Goal: Ask a question

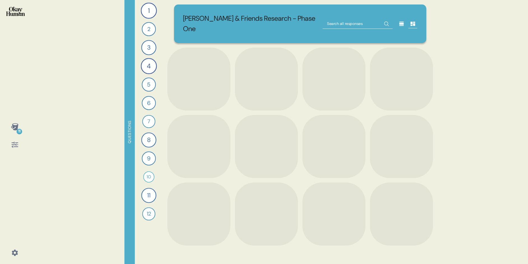
click at [341, 19] on input "text" at bounding box center [358, 24] width 70 height 10
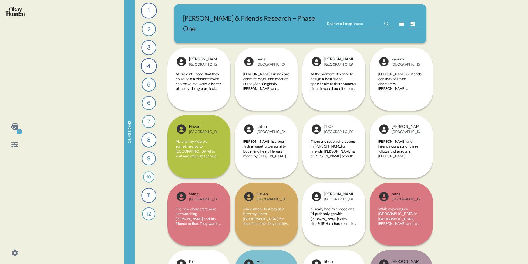
click at [352, 19] on input "text" at bounding box center [358, 24] width 70 height 10
type input "relate to them"
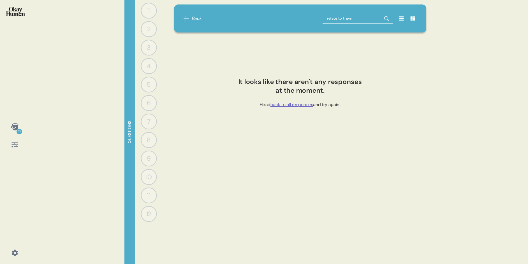
click at [358, 16] on input "relate to them" at bounding box center [358, 18] width 70 height 10
type input "prank"
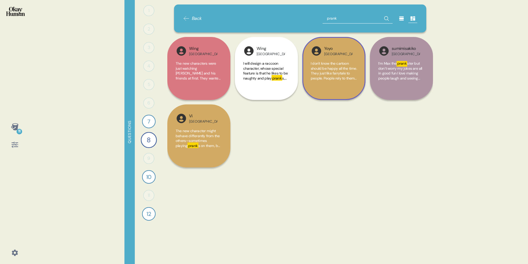
click at [335, 76] on span "I don't know the cartoon should be happy all the time. They just like fairytale…" at bounding box center [334, 95] width 46 height 69
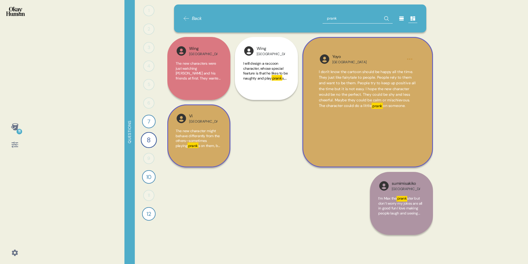
click at [214, 145] on span "s on them, but not going too far, while the others are also very accepting of h…" at bounding box center [198, 153] width 45 height 20
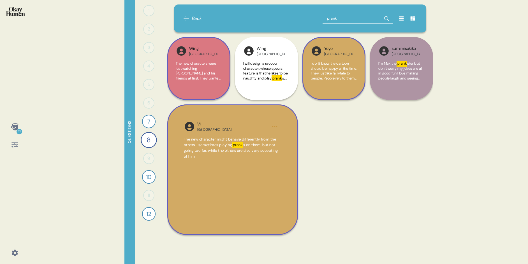
click at [215, 76] on span "The new characters were just watching [PERSON_NAME] and his friends at first. T…" at bounding box center [198, 78] width 45 height 34
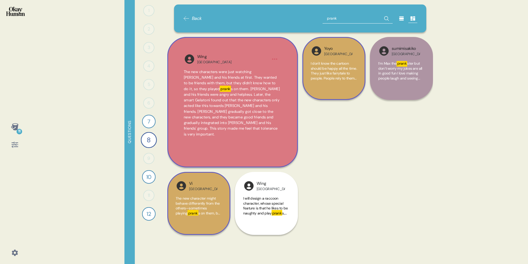
click at [326, 119] on div "Wing [GEOGRAPHIC_DATA] The new characters were just watching [PERSON_NAME] and …" at bounding box center [300, 104] width 266 height 135
click at [347, 170] on div "Wing [GEOGRAPHIC_DATA] The new characters were just watching [PERSON_NAME] and …" at bounding box center [300, 104] width 266 height 135
click at [335, 68] on span "I don't know the cartoon should be happy all the time. They just like fairytale…" at bounding box center [334, 95] width 46 height 69
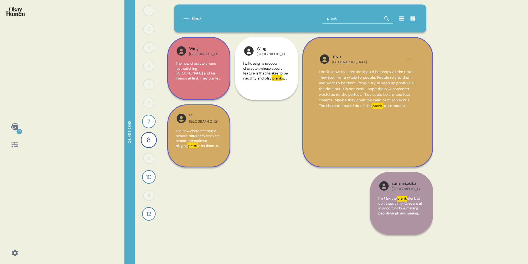
click at [353, 103] on span "I don't know the cartoon should be happy all the time. They just like fairytale…" at bounding box center [367, 89] width 97 height 39
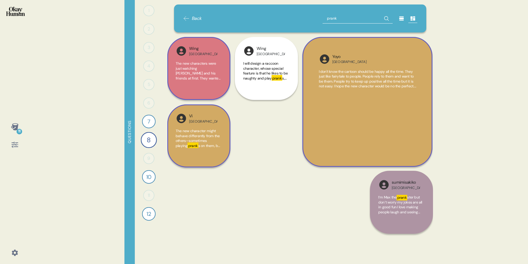
click at [353, 103] on div "Yoyo Hong Kong I don't know the cartoon should be happy all the time. They just…" at bounding box center [367, 102] width 130 height 130
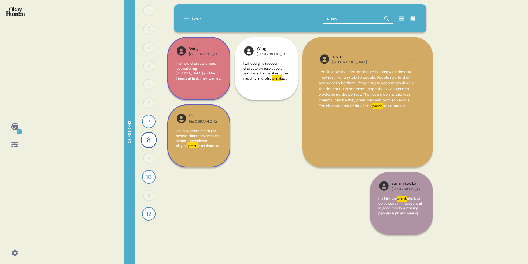
click at [345, 15] on input "prank" at bounding box center [358, 18] width 70 height 10
type input "individuality"
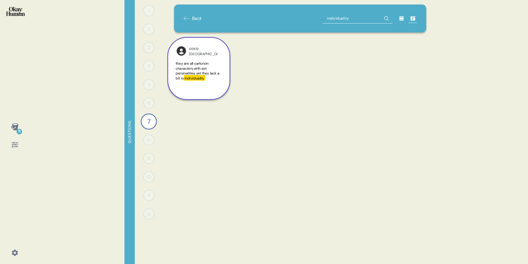
click at [195, 65] on span "they are all cartonon characters with set persinalities yet they lack a bit io" at bounding box center [198, 71] width 44 height 20
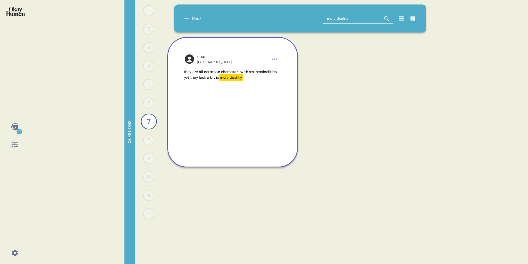
click at [360, 22] on input "individuality" at bounding box center [358, 18] width 70 height 10
type input "special bond"
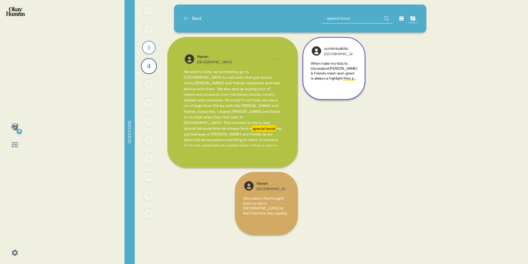
click at [322, 73] on span "When I take my kids to Disneyland [PERSON_NAME] & Friends meet-and-greet is alw…" at bounding box center [334, 73] width 46 height 24
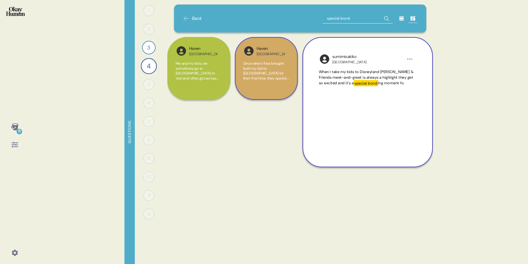
click at [261, 80] on span "Once when I first brought both my kid to [GEOGRAPHIC_DATA] for their first time…" at bounding box center [266, 105] width 46 height 88
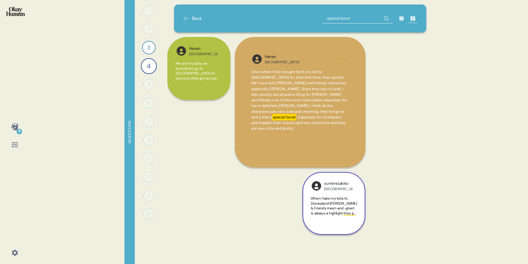
click at [364, 18] on input "special bond" at bounding box center [358, 18] width 70 height 10
type input "[GEOGRAPHIC_DATA]"
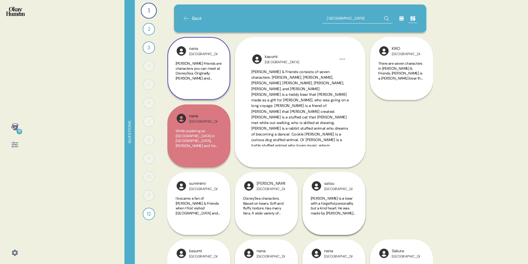
click at [200, 79] on span "[PERSON_NAME] Friends are characters you can meet at DisneySea. Originally, [PE…" at bounding box center [199, 154] width 46 height 187
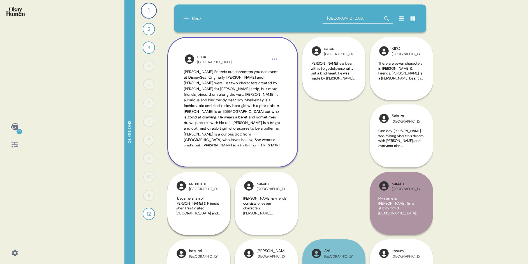
scroll to position [19, 0]
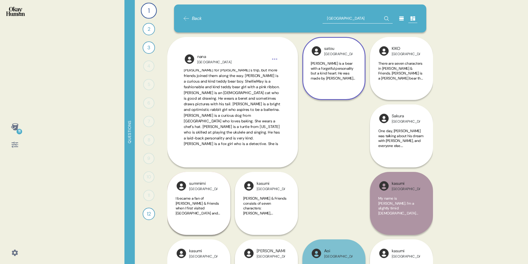
click at [347, 73] on span "[PERSON_NAME] is a bear with a forgetful personality but a kind heart. He was m…" at bounding box center [333, 130] width 45 height 138
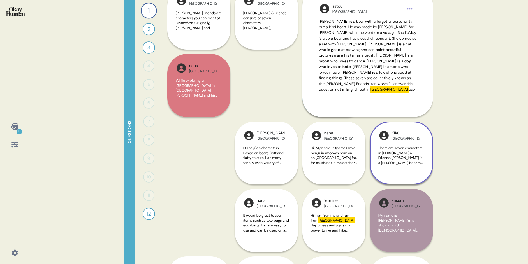
scroll to position [53, 0]
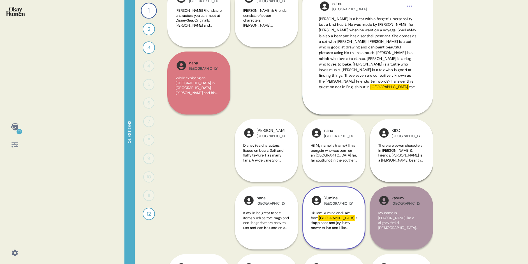
click at [331, 221] on span "!! Happiness and joy is my power to live and I like people with a lot of smiles…" at bounding box center [334, 240] width 46 height 49
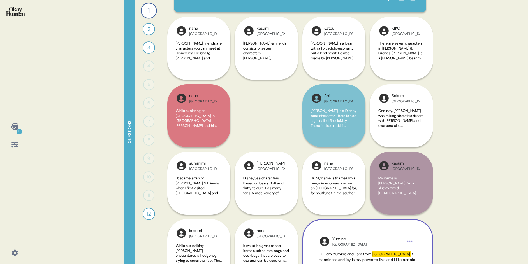
scroll to position [23, 0]
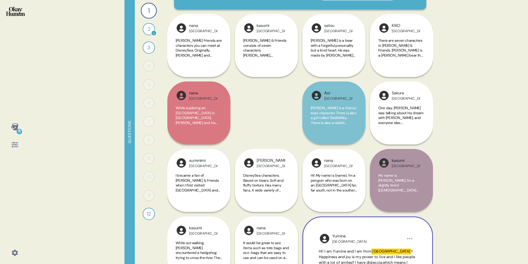
click at [151, 29] on div "2" at bounding box center [149, 29] width 12 height 12
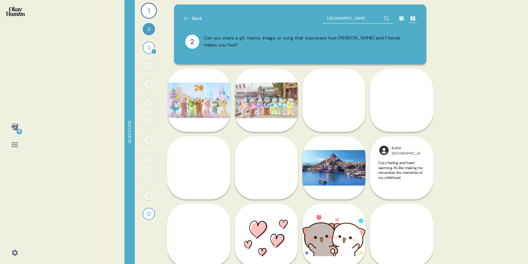
click at [149, 45] on div "3" at bounding box center [149, 47] width 12 height 12
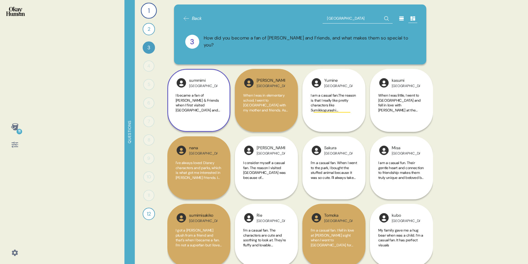
click at [213, 107] on span "I became a fan of [PERSON_NAME] & Friends when I first visited [GEOGRAPHIC_DATA…" at bounding box center [199, 132] width 46 height 78
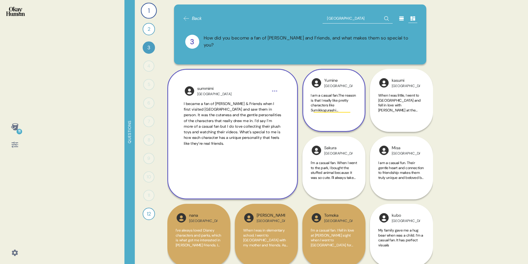
click at [323, 106] on span "I am a casual fan.The reason is that I really like pretty characters like Sumik…" at bounding box center [333, 105] width 45 height 24
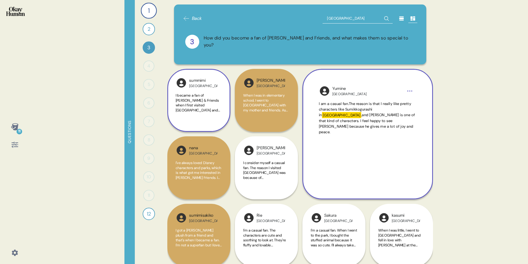
click at [203, 104] on span "I became a fan of [PERSON_NAME] & Friends when I first visited [GEOGRAPHIC_DATA…" at bounding box center [199, 132] width 46 height 78
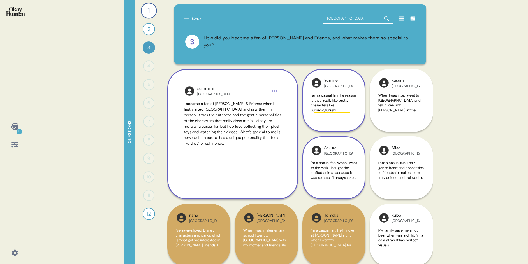
click at [334, 179] on span "I'm a casual fan. When I went to the park, I bought the stuffed animal because …" at bounding box center [334, 173] width 46 height 24
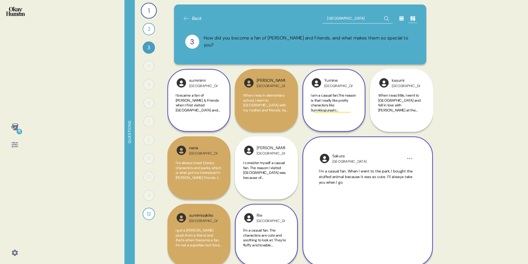
click at [265, 232] on span "I'm a casual fan. The characters are cute and soothing to look at. They're fluf…" at bounding box center [264, 240] width 43 height 24
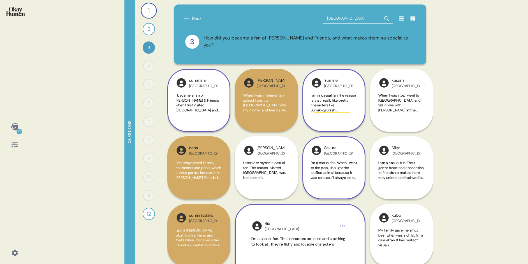
scroll to position [6, 0]
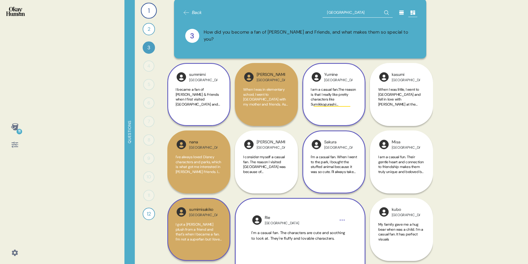
click at [212, 245] on div "I got a [PERSON_NAME] plush from a friend and that's when I became a fan. I'm n…" at bounding box center [199, 235] width 46 height 26
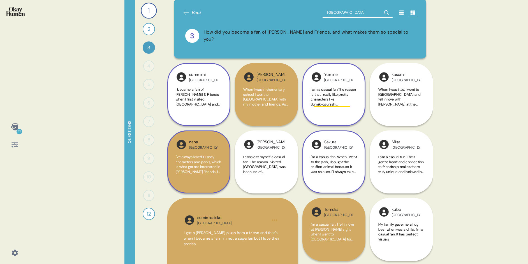
click at [202, 165] on span "I've always loved Disney characters and parks, which is what got me interested …" at bounding box center [198, 172] width 45 height 34
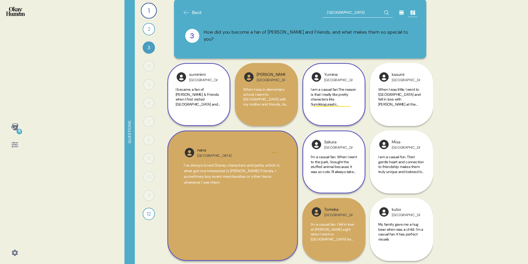
click at [321, 165] on span "I'm a casual fan. When I went to the park, I bought the stuffed animal because …" at bounding box center [334, 167] width 46 height 24
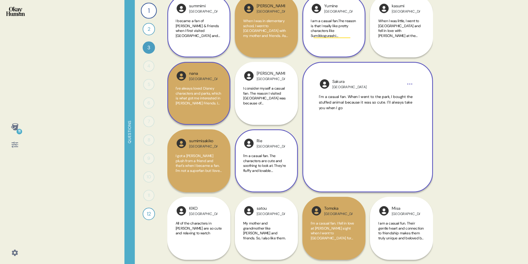
scroll to position [79, 0]
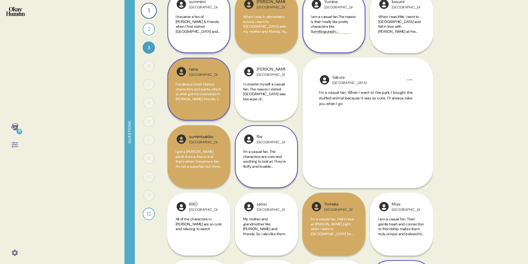
click at [394, 222] on div "kubo Japan My family gave me a hug bear when was a child. I’m a casual fan. It …" at bounding box center [401, 224] width 63 height 198
click at [396, 232] on div "kubo Japan My family gave me a hug bear when was a child. I’m a casual fan. It …" at bounding box center [401, 224] width 63 height 198
click at [408, 223] on div "kubo Japan My family gave me a hug bear when was a child. I’m a casual fan. It …" at bounding box center [401, 224] width 63 height 198
click at [398, 229] on div "kubo Japan My family gave me a hug bear when was a child. I’m a casual fan. It …" at bounding box center [401, 224] width 63 height 198
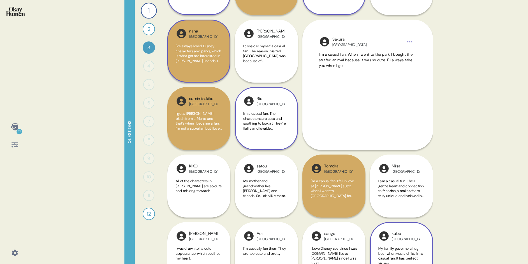
scroll to position [117, 0]
click at [361, 177] on div "Tomoka Japan I'm a casual fan. I fell in love at [PERSON_NAME] sight when I wen…" at bounding box center [333, 185] width 63 height 63
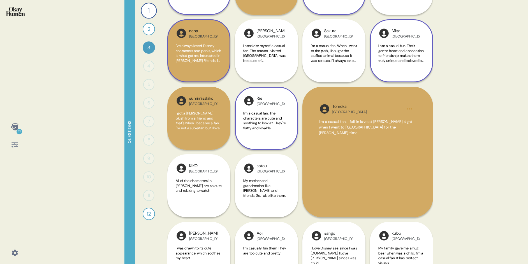
click at [386, 47] on span "I am a casual fun. Their gentle heart and connection to friendship makes them t…" at bounding box center [400, 55] width 45 height 24
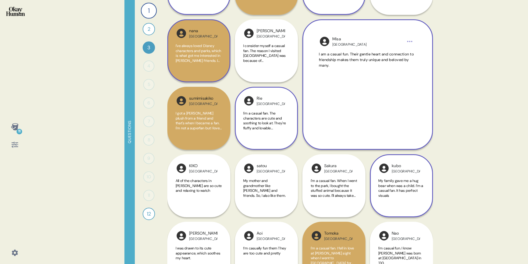
click at [395, 197] on span "My family gave me a hug bear when was a child. I’m a casual fan. It has perfect…" at bounding box center [401, 189] width 46 height 20
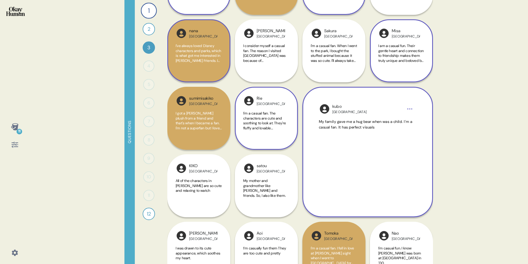
click at [400, 58] on span "I am a casual fun. Their gentle heart and connection to friendship makes them t…" at bounding box center [400, 55] width 45 height 24
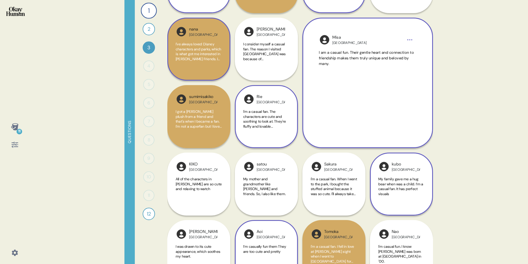
scroll to position [105, 0]
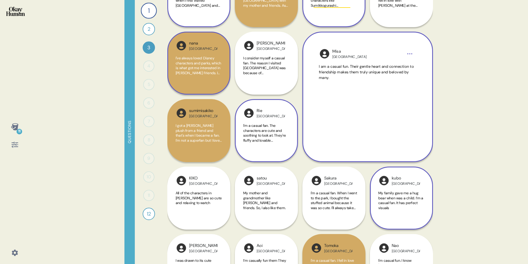
click at [272, 136] on span "I'm a casual fan. The characters are cute and soothing to look at. They're fluf…" at bounding box center [264, 135] width 43 height 24
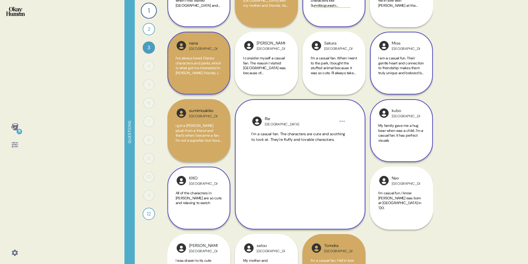
click at [204, 203] on span "All of the characters in [PERSON_NAME] are so cute and relaxing to watch" at bounding box center [199, 198] width 46 height 15
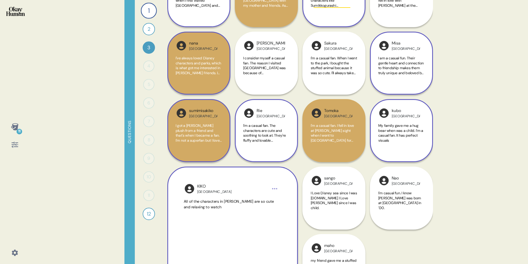
click at [198, 129] on span "I got a [PERSON_NAME] plush from a friend and that's when I became a fan. I'm n…" at bounding box center [199, 135] width 46 height 24
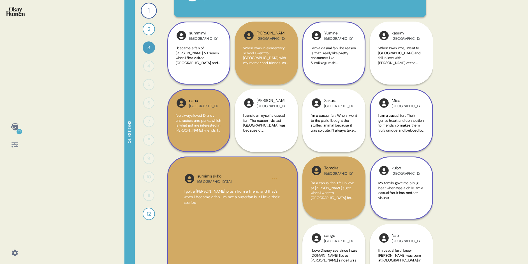
scroll to position [22, 0]
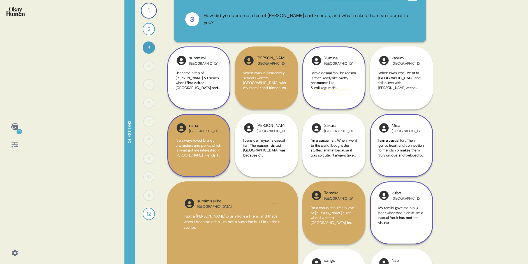
click at [326, 83] on span "I am a casual fan.The reason is that I really like pretty characters like Sumik…" at bounding box center [333, 83] width 45 height 24
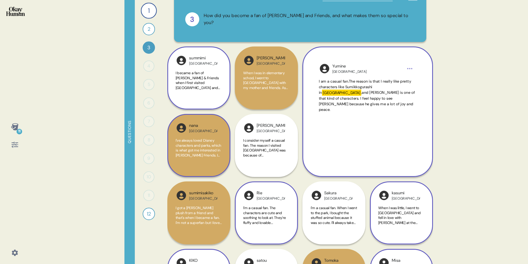
click at [395, 214] on span "When I was little, I went to [GEOGRAPHIC_DATA] and fell in love with [PERSON_NA…" at bounding box center [401, 225] width 46 height 39
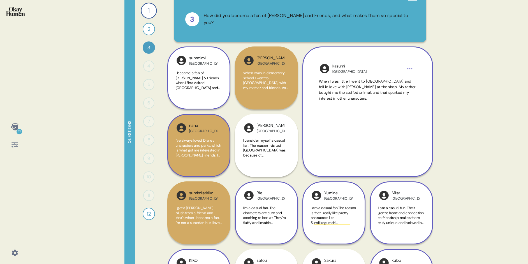
click at [322, 203] on div "Yumine Japan I am a casual fan.The reason is that I really like pretty characte…" at bounding box center [333, 213] width 63 height 63
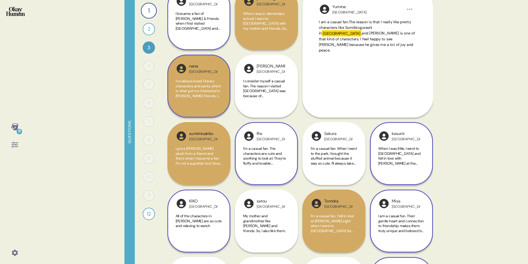
scroll to position [83, 0]
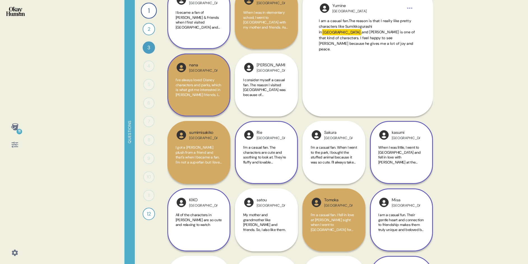
click at [387, 218] on div "kubo Japan My family gave me a hug bear when was a child. I’m a casual fan. It …" at bounding box center [401, 220] width 63 height 198
click at [395, 220] on div "kubo Japan My family gave me a hug bear when was a child. I’m a casual fan. It …" at bounding box center [401, 220] width 63 height 198
click at [406, 225] on div "kubo Japan My family gave me a hug bear when was a child. I’m a casual fan. It …" at bounding box center [401, 220] width 63 height 198
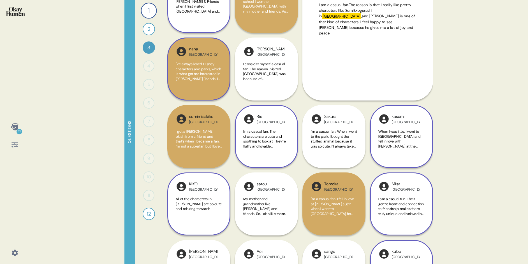
click at [402, 207] on div "kubo Japan My family gave me a hug bear when was a child. I’m a casual fan. It …" at bounding box center [401, 204] width 63 height 198
click at [380, 183] on div "kubo Japan My family gave me a hug bear when was a child. I’m a casual fan. It …" at bounding box center [401, 204] width 63 height 198
click at [328, 204] on span "I'm a casual fan. I fell in love at [PERSON_NAME] sight when I went to [GEOGRAP…" at bounding box center [332, 209] width 43 height 24
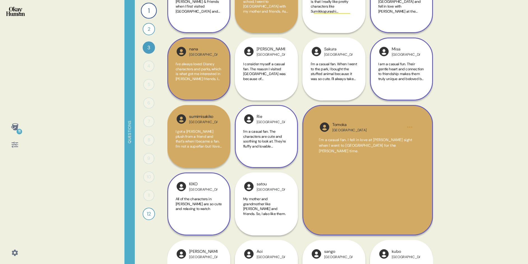
click at [404, 74] on span "I am a casual fun. Their gentle heart and connection to friendship makes them t…" at bounding box center [400, 74] width 45 height 24
